Goal: Information Seeking & Learning: Learn about a topic

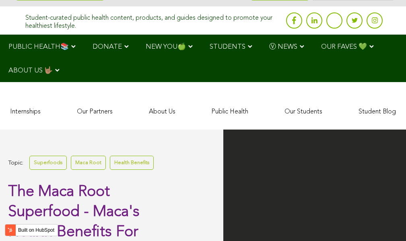
scroll to position [2422, 0]
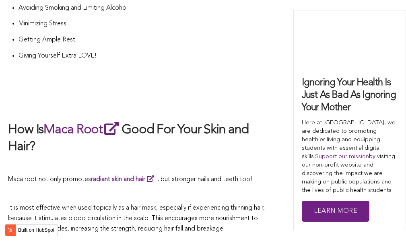
click at [186, 120] on h2 "How Is Maca Root Good For Your Skin and Hair?" at bounding box center [139, 137] width 262 height 35
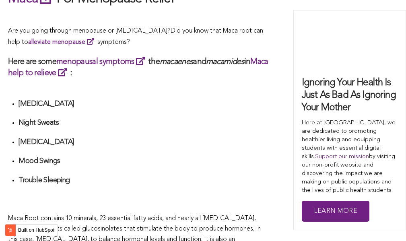
scroll to position [2689, 0]
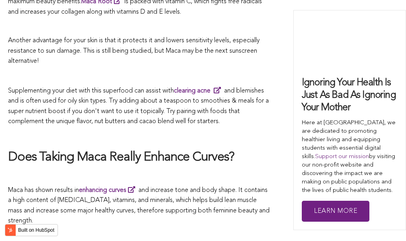
click at [210, 149] on h2 "Does Taking Maca Really Enhance Curves?" at bounding box center [139, 157] width 262 height 17
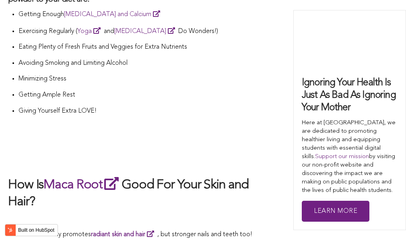
scroll to position [1261, 0]
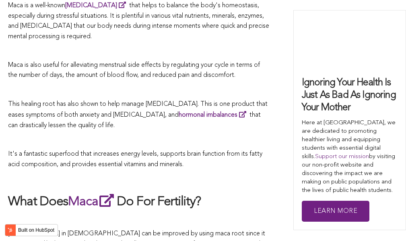
click at [229, 120] on p "This healing root has also shown to help manage [MEDICAL_DATA]. This is one pro…" at bounding box center [139, 115] width 262 height 32
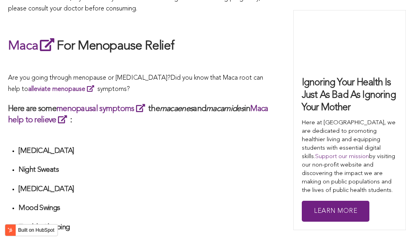
click at [140, 120] on div "What Are The Health Benefits of Maca For Women ? Hi [DEMOGRAPHIC_DATA], have yo…" at bounding box center [139, 125] width 262 height 2740
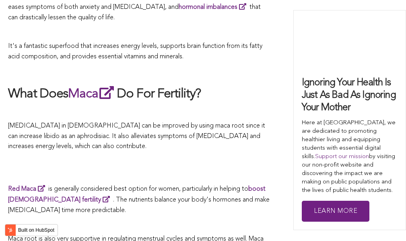
scroll to position [2358, 0]
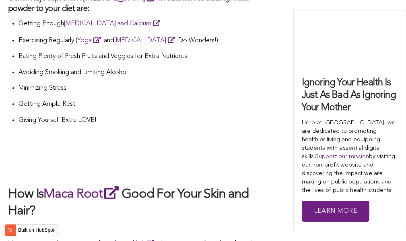
click at [108, 141] on p at bounding box center [139, 146] width 262 height 11
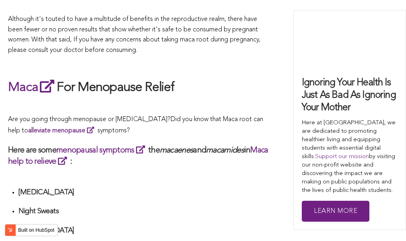
click at [190, 120] on p "Are you going through menopause or [MEDICAL_DATA]? Did you know that Maca root …" at bounding box center [139, 125] width 262 height 21
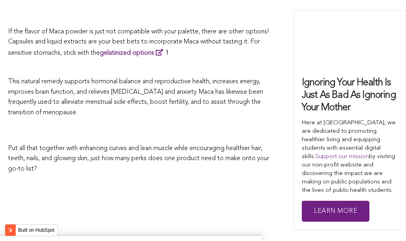
click at [147, 144] on p "Put all that together with enhancing curves and lean muscle while encouraging h…" at bounding box center [139, 159] width 262 height 31
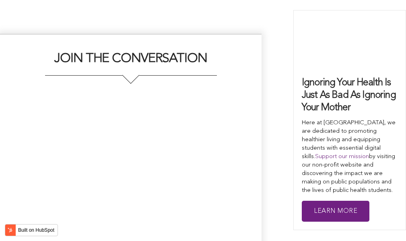
scroll to position [2761, 0]
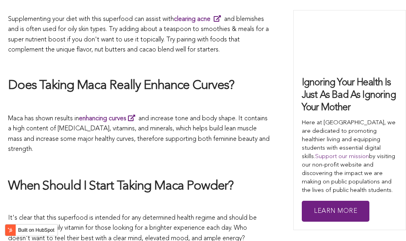
click at [179, 120] on p "Maca has shown results in enhancing curves and increase tone and body shape. It…" at bounding box center [139, 134] width 262 height 42
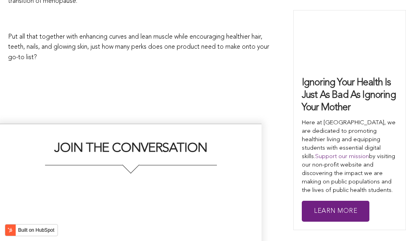
scroll to position [1855, 0]
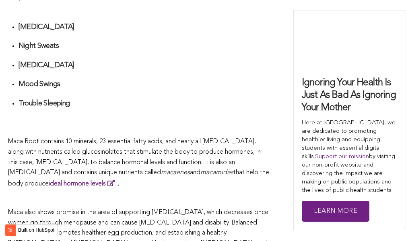
click at [206, 120] on span "What Are The Health Benefits of Maca For Women ? Hi [DEMOGRAPHIC_DATA], have yo…" at bounding box center [139, 1] width 262 height 2740
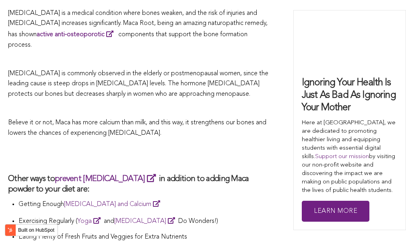
scroll to position [2305, 0]
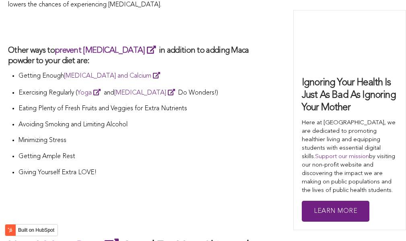
click at [260, 136] on p "Minimizing Stress" at bounding box center [144, 141] width 251 height 10
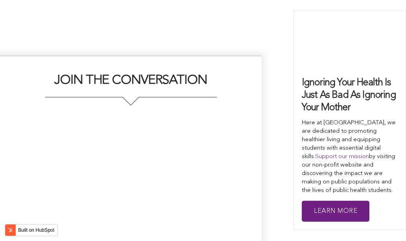
scroll to position [2535, 0]
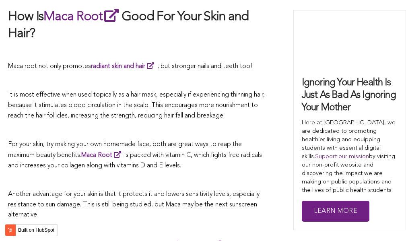
click at [186, 141] on span "For your skin, try making your own homemade face, both are great ways to reap t…" at bounding box center [125, 150] width 234 height 18
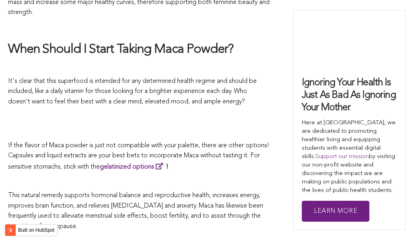
scroll to position [2657, 0]
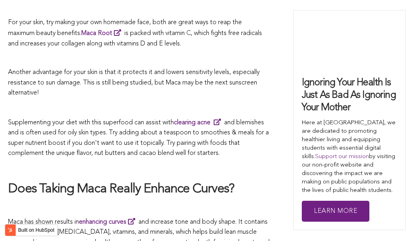
click at [220, 120] on span "Supplementing your diet with this superfood can assist with clearing acne and b…" at bounding box center [138, 138] width 261 height 37
